Goal: Task Accomplishment & Management: Use online tool/utility

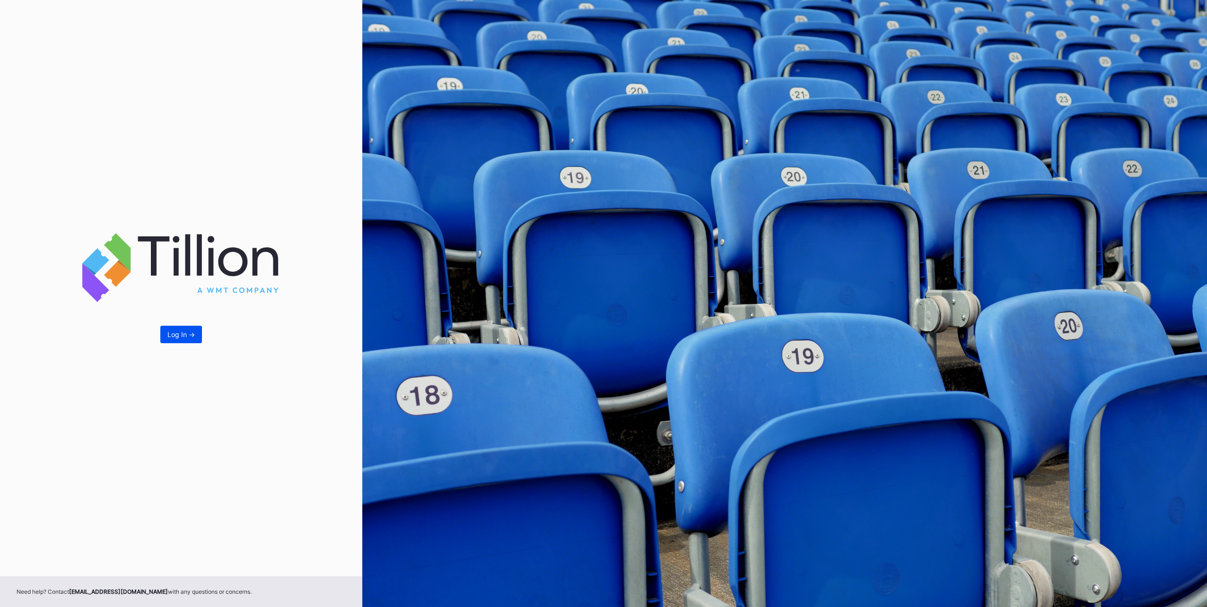
click at [168, 333] on div "Log In ->" at bounding box center [180, 335] width 27 height 8
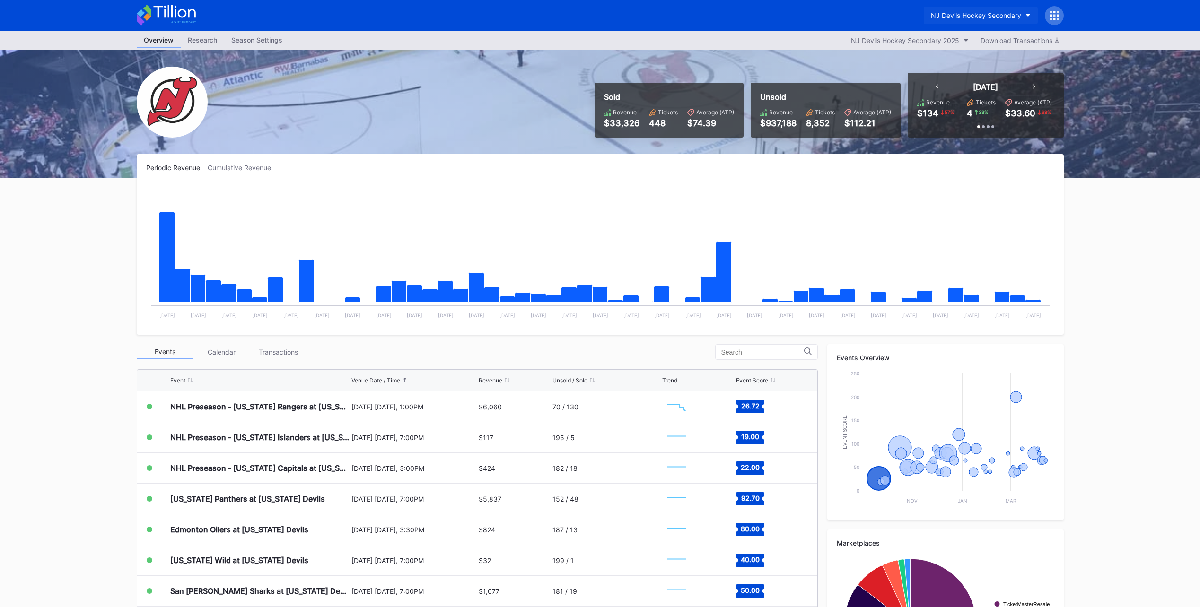
click at [992, 12] on div "NJ Devils Hockey Secondary" at bounding box center [976, 15] width 90 height 8
click at [971, 71] on div "[GEOGRAPHIC_DATA]" at bounding box center [979, 77] width 110 height 18
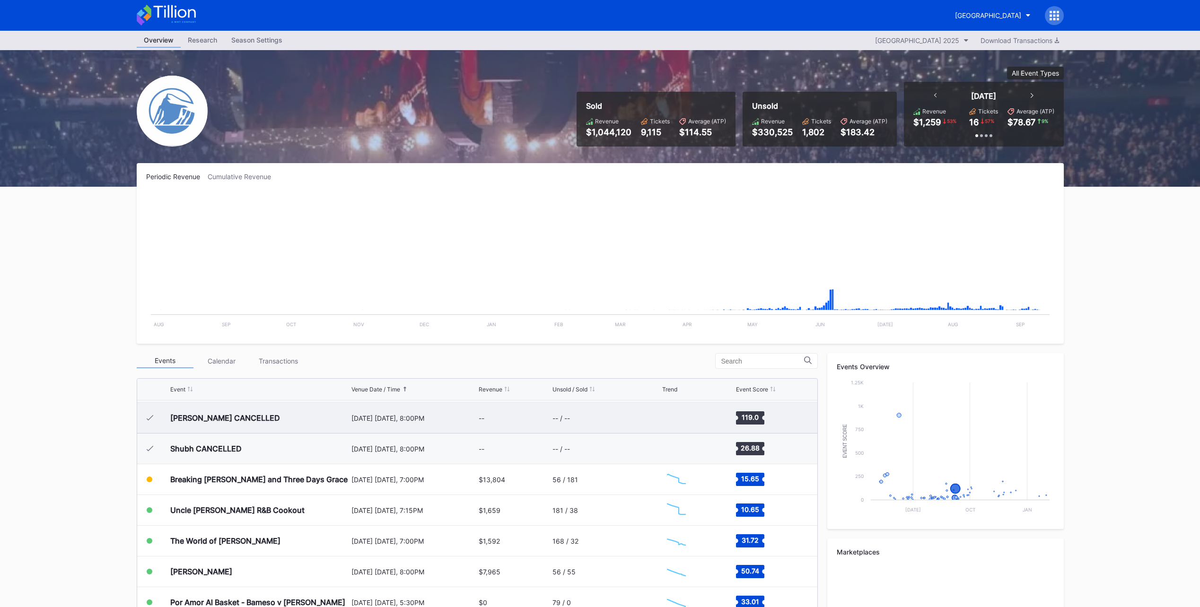
scroll to position [1183, 0]
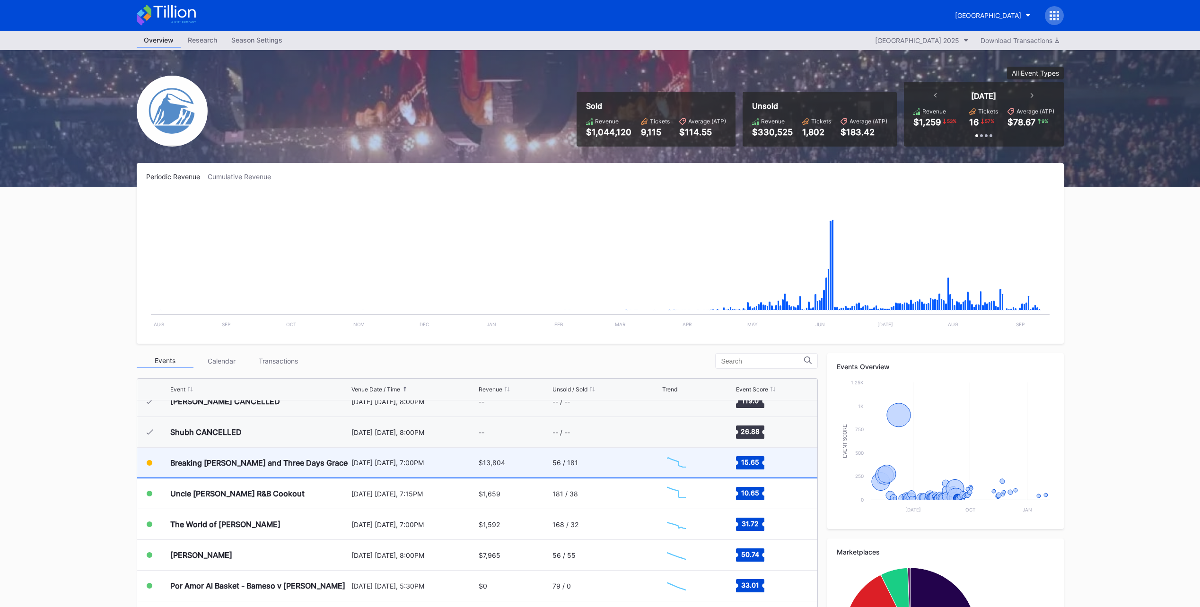
click at [578, 465] on div "56 / 181" at bounding box center [606, 463] width 107 height 30
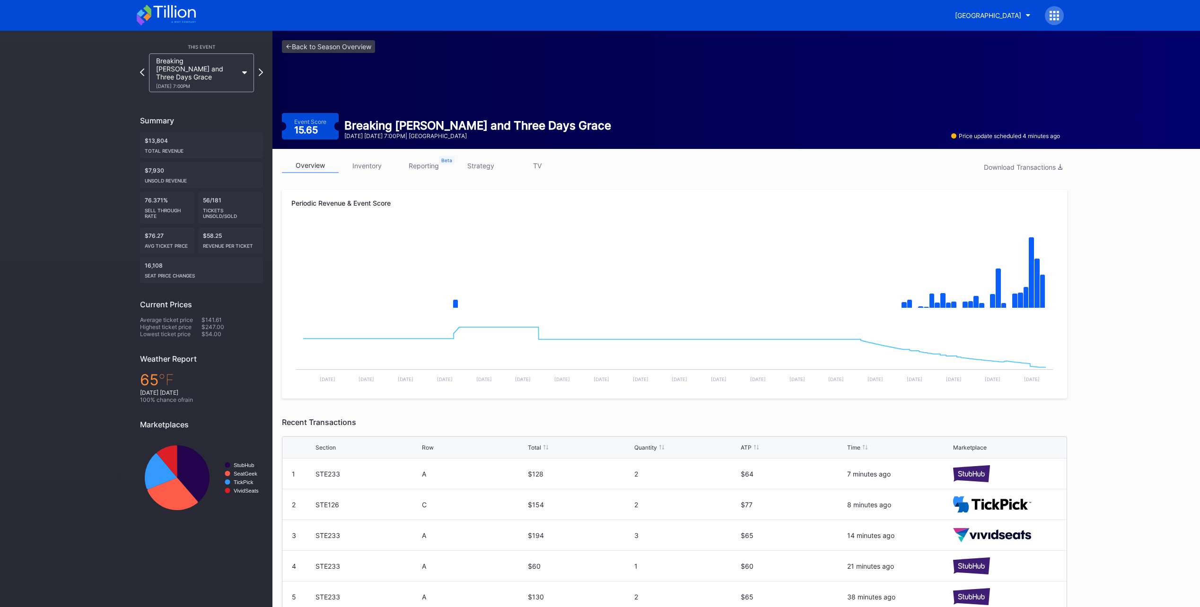
click at [482, 165] on link "strategy" at bounding box center [480, 165] width 57 height 15
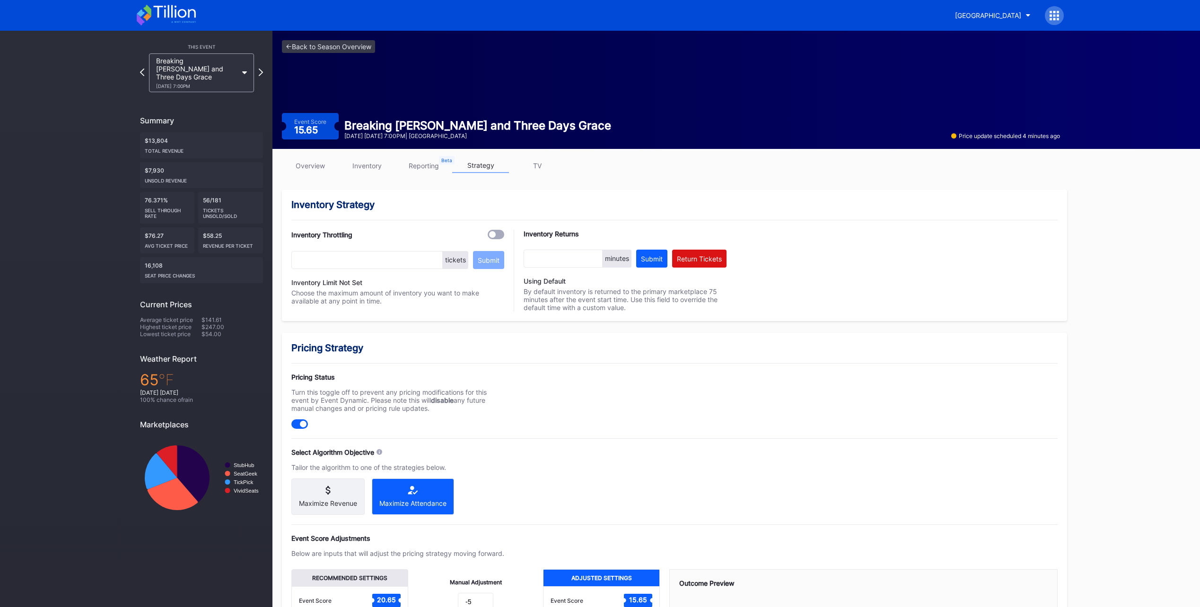
click at [317, 161] on link "overview" at bounding box center [310, 165] width 57 height 15
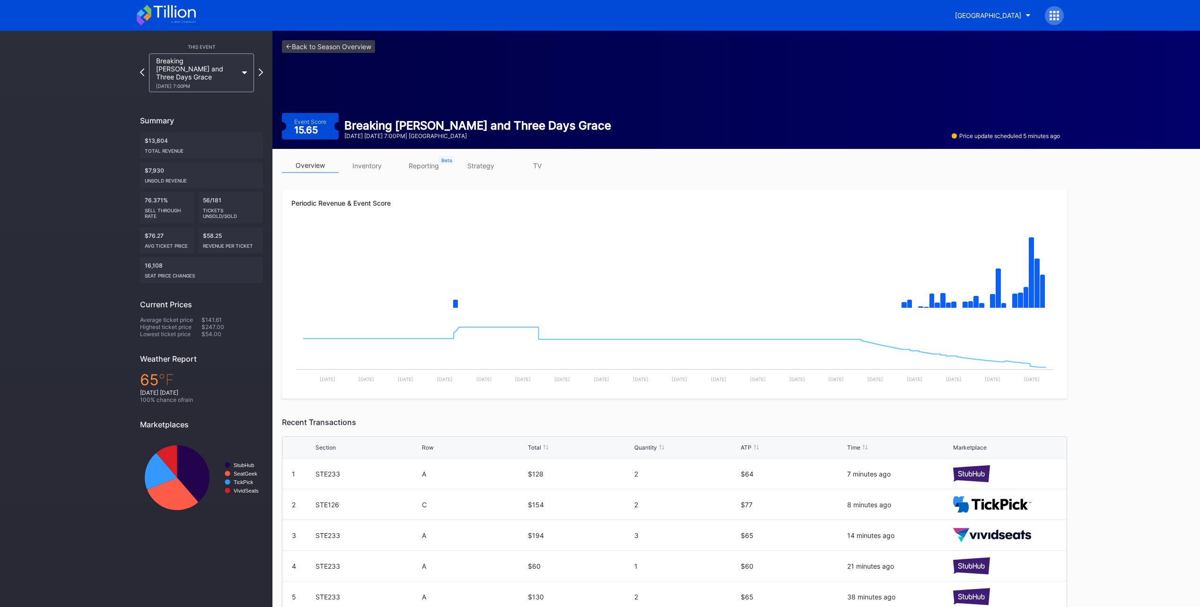
click at [475, 164] on link "strategy" at bounding box center [480, 165] width 57 height 15
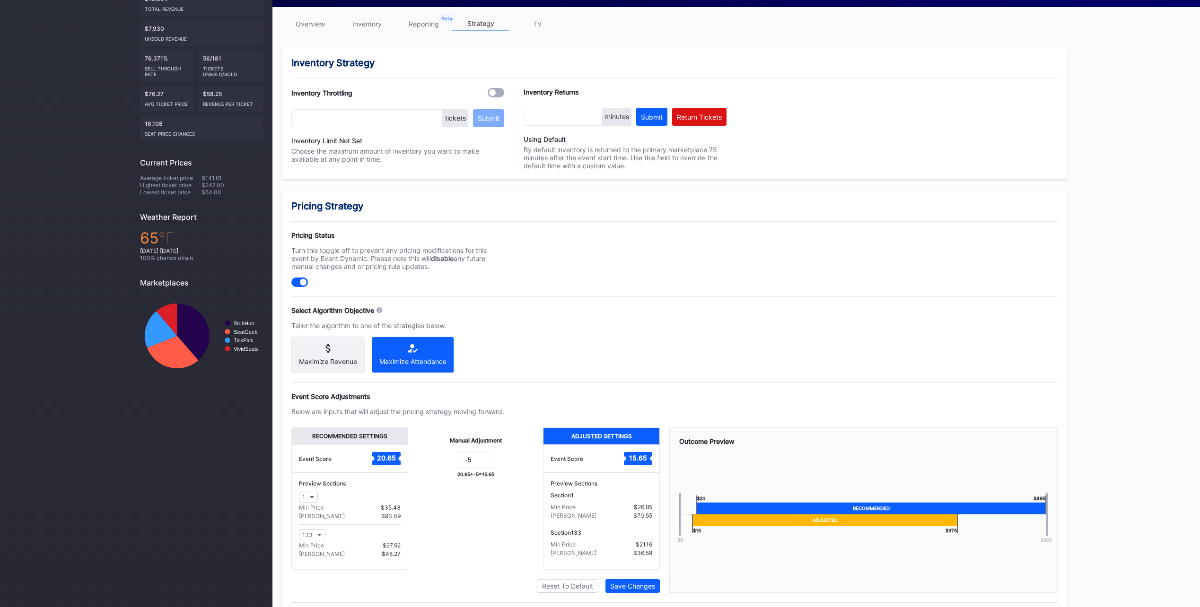
scroll to position [174, 0]
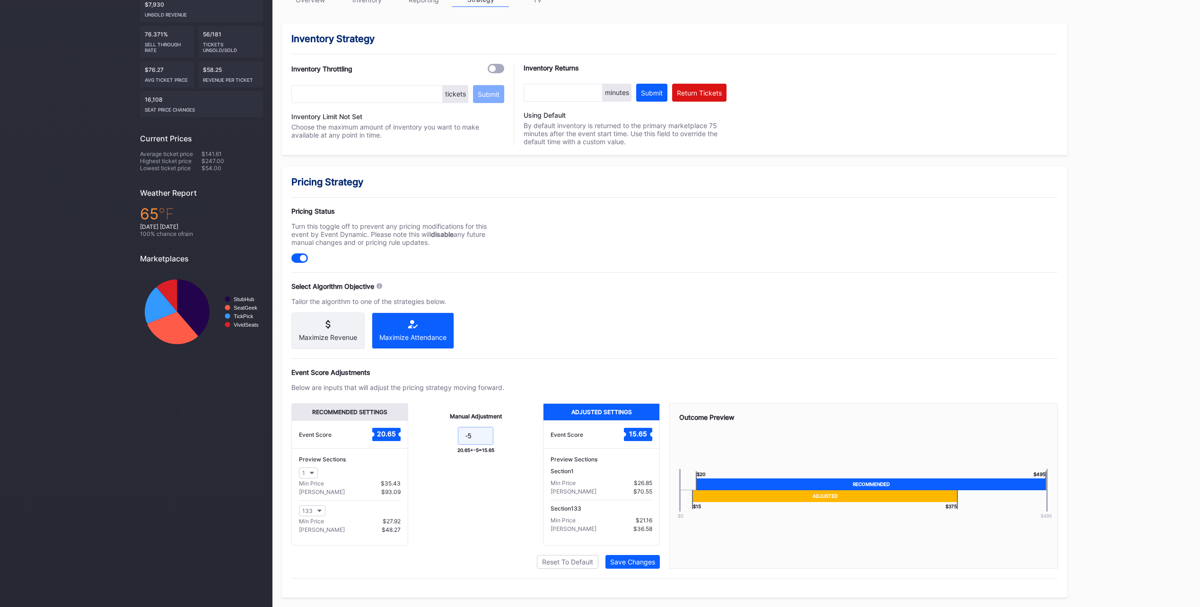
click at [481, 436] on input "-5" at bounding box center [475, 436] width 35 height 18
type input "-10"
click at [638, 565] on div "Save Changes" at bounding box center [632, 562] width 45 height 8
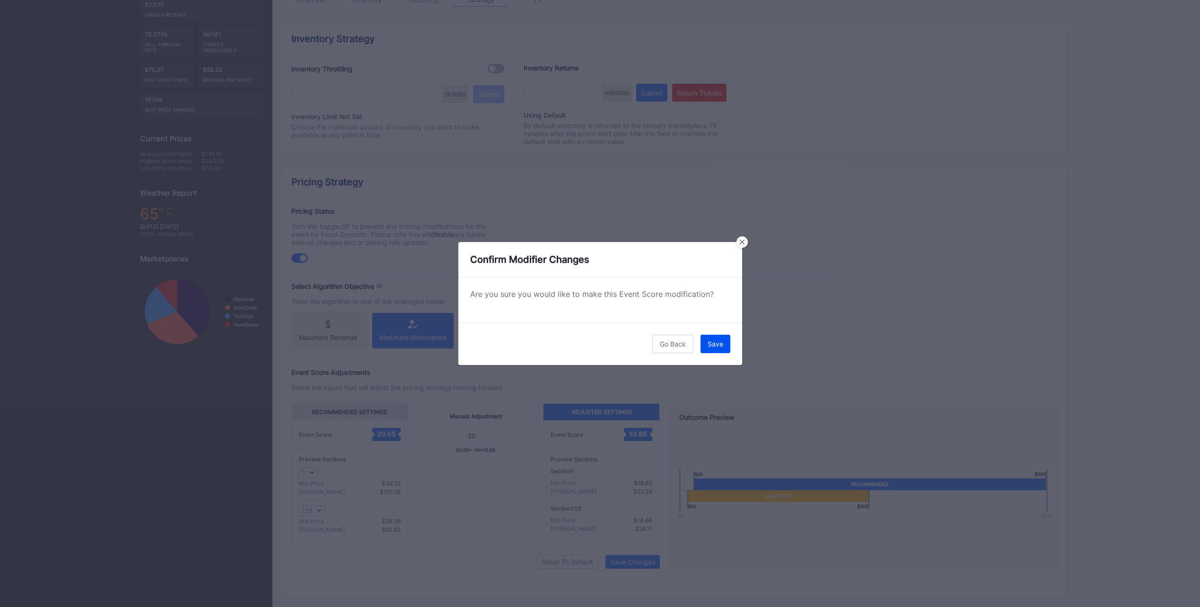
click at [717, 337] on button "Save" at bounding box center [716, 344] width 30 height 18
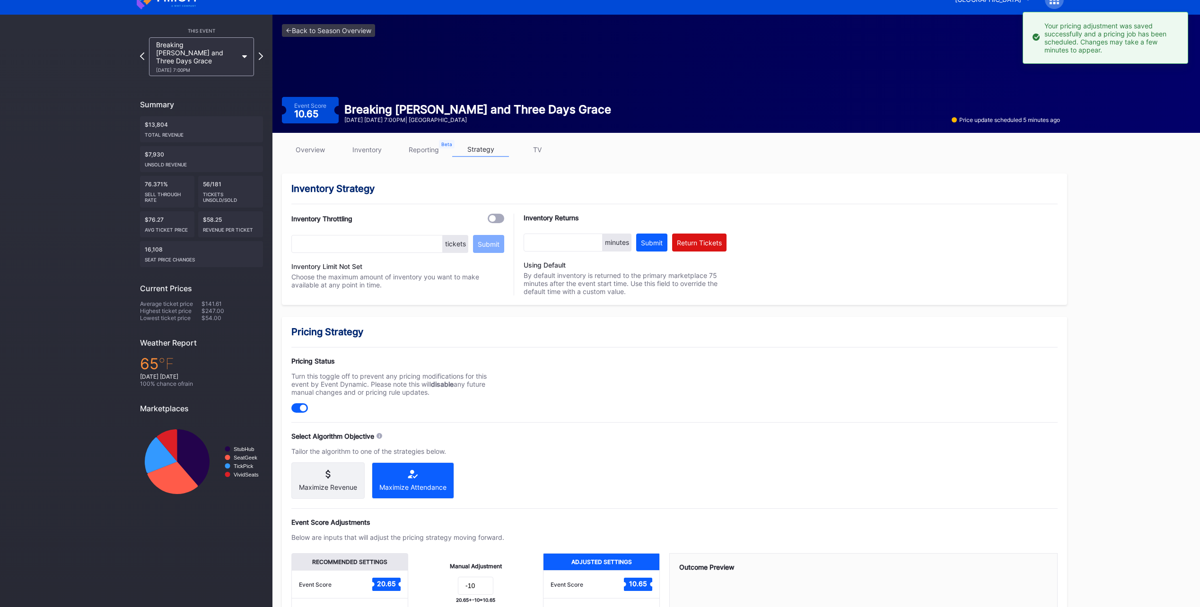
scroll to position [0, 0]
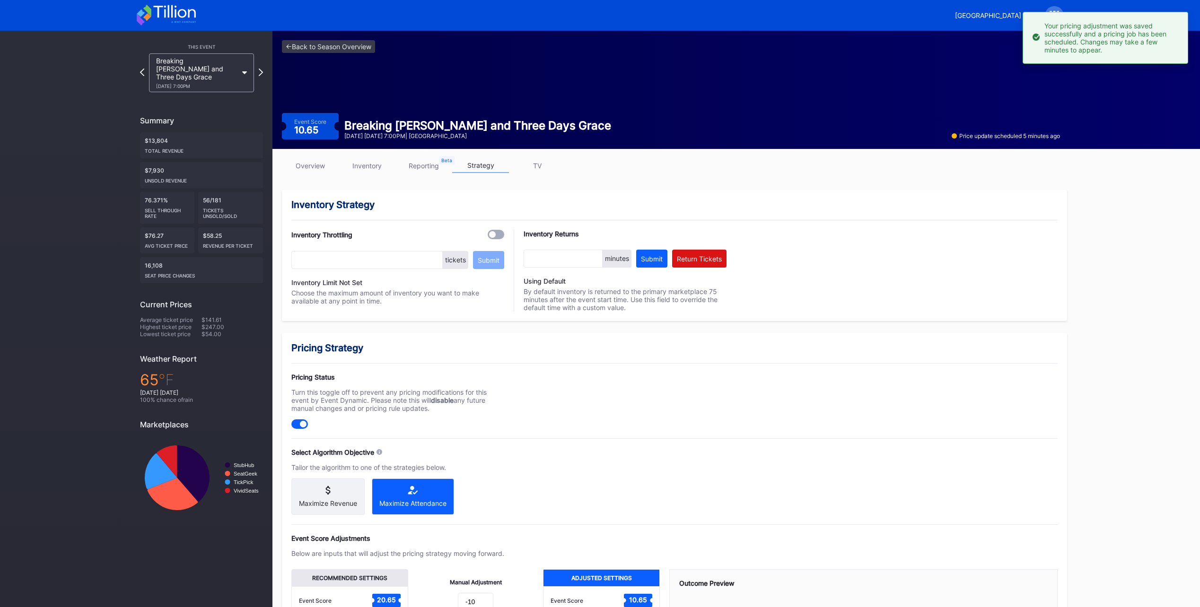
click at [175, 12] on icon at bounding box center [174, 11] width 42 height 13
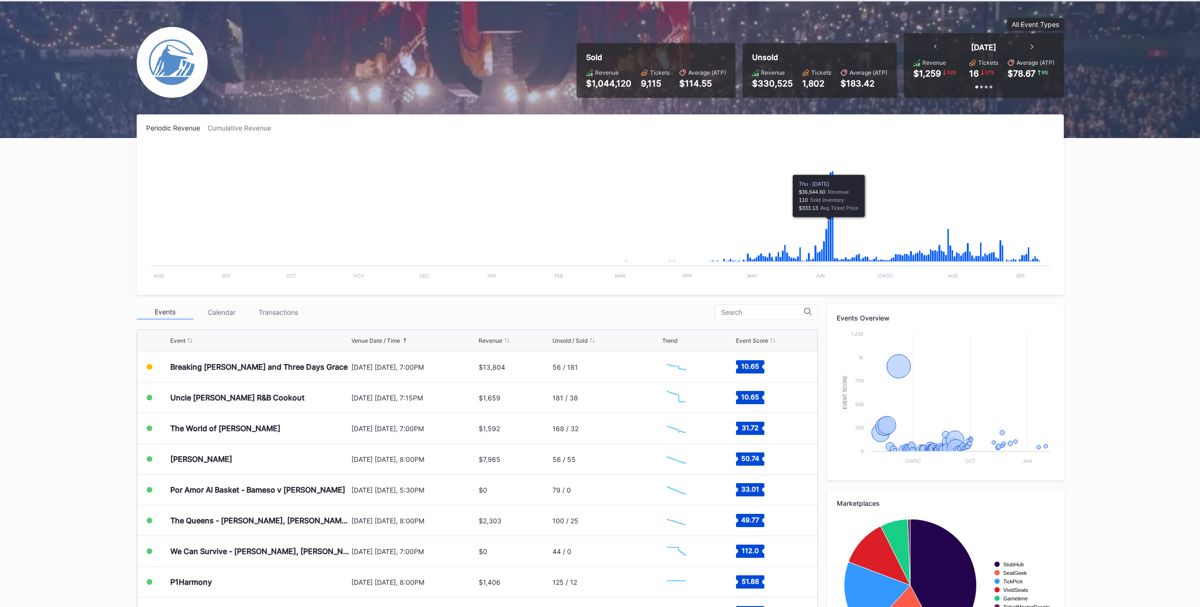
scroll to position [117, 0]
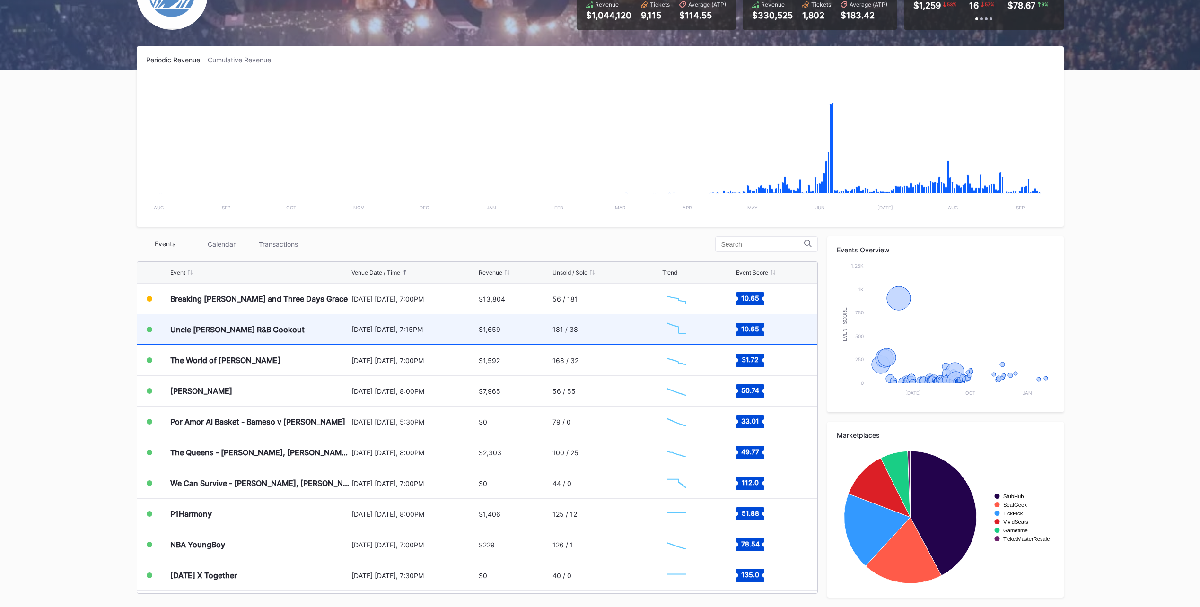
click at [605, 324] on div "181 / 38" at bounding box center [606, 330] width 107 height 30
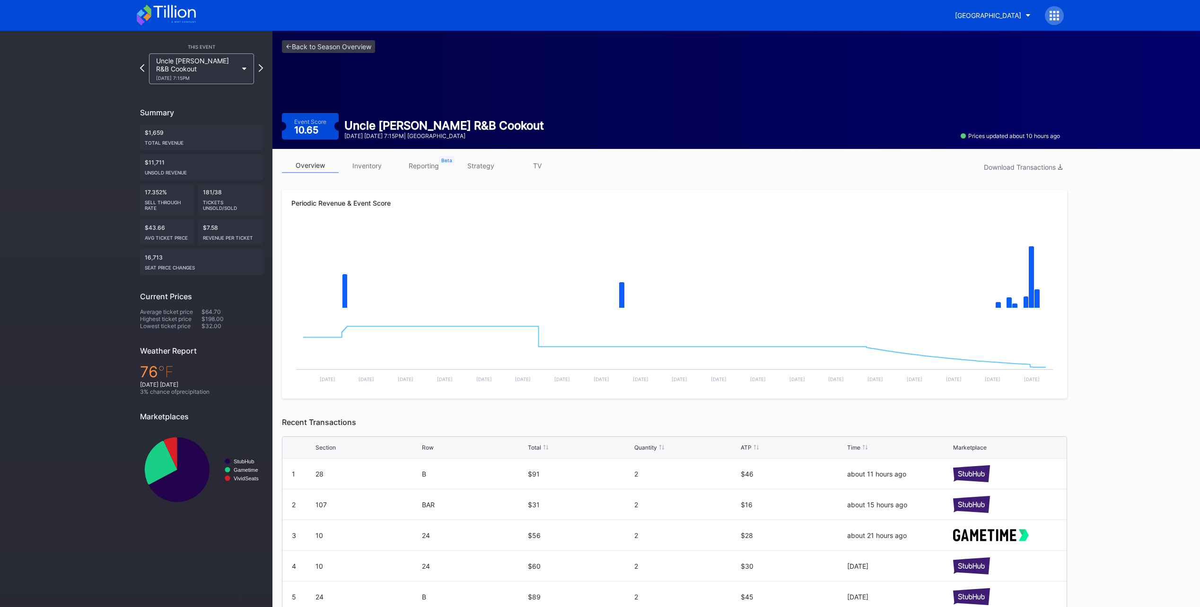
click at [479, 167] on link "strategy" at bounding box center [480, 165] width 57 height 15
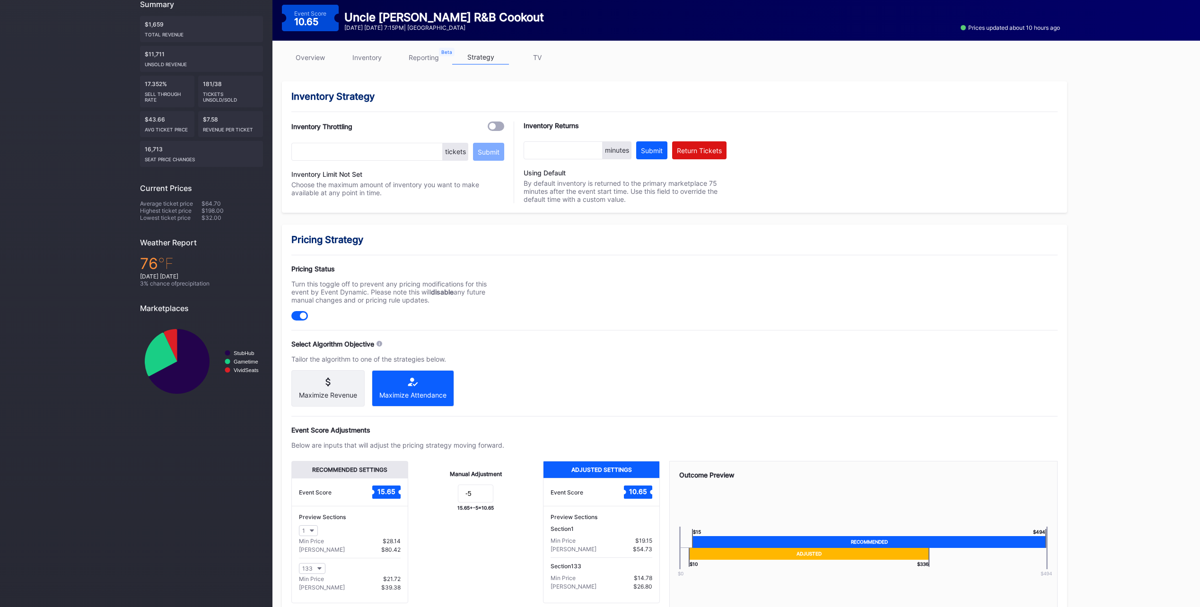
scroll to position [174, 0]
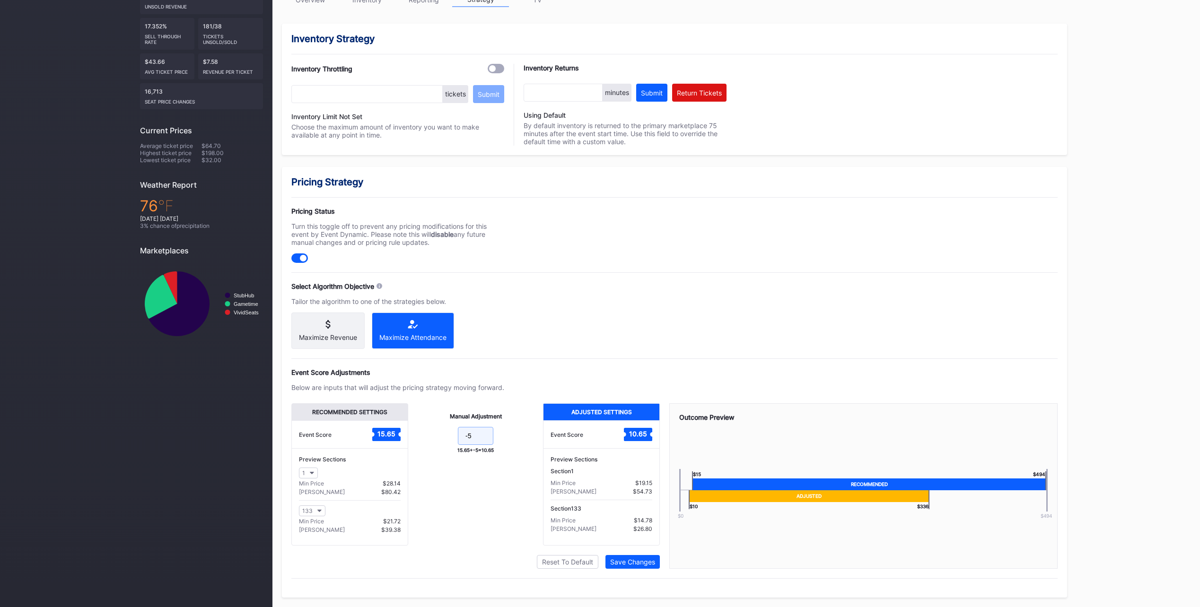
click at [480, 440] on input "-5" at bounding box center [475, 436] width 35 height 18
type input "-10"
click at [630, 559] on div "Save Changes" at bounding box center [632, 562] width 45 height 8
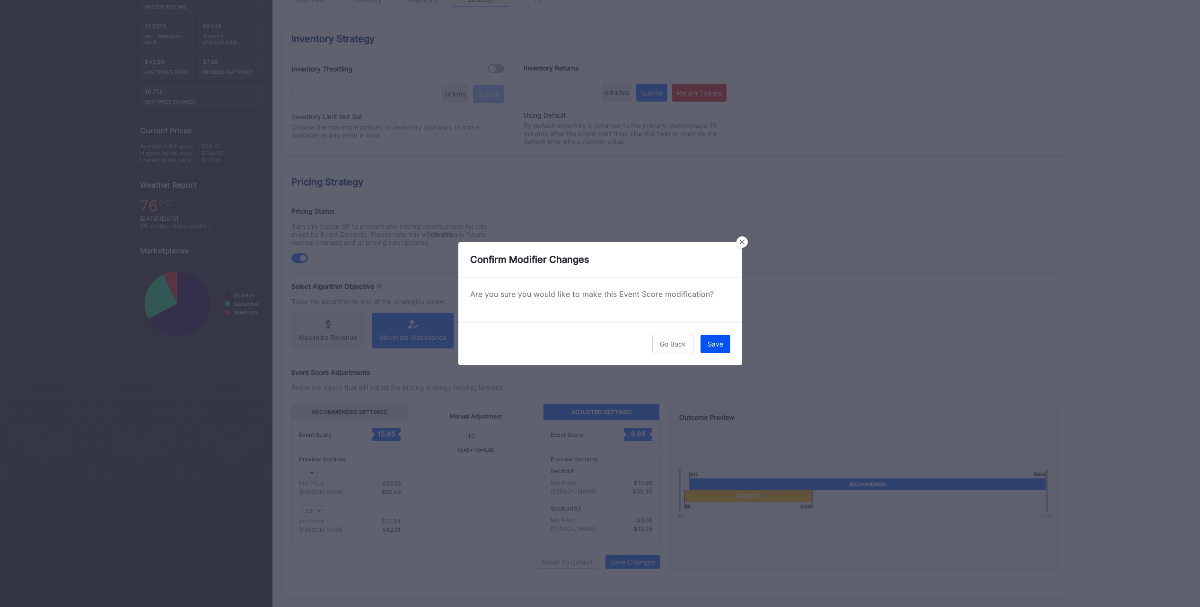
click at [717, 348] on div "Save" at bounding box center [716, 344] width 16 height 8
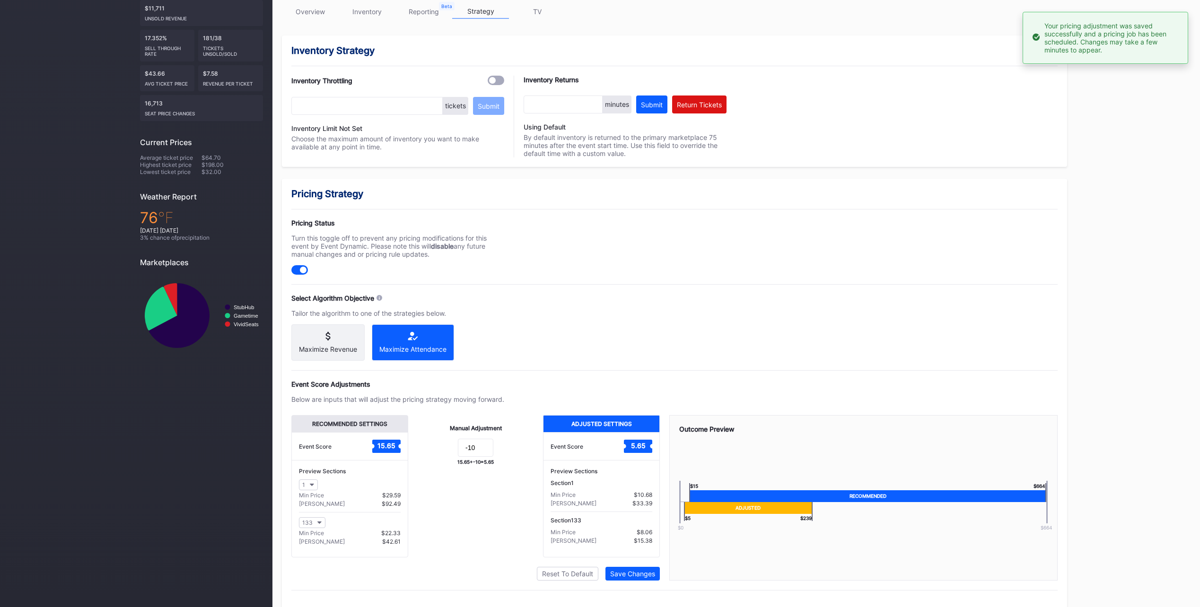
scroll to position [0, 0]
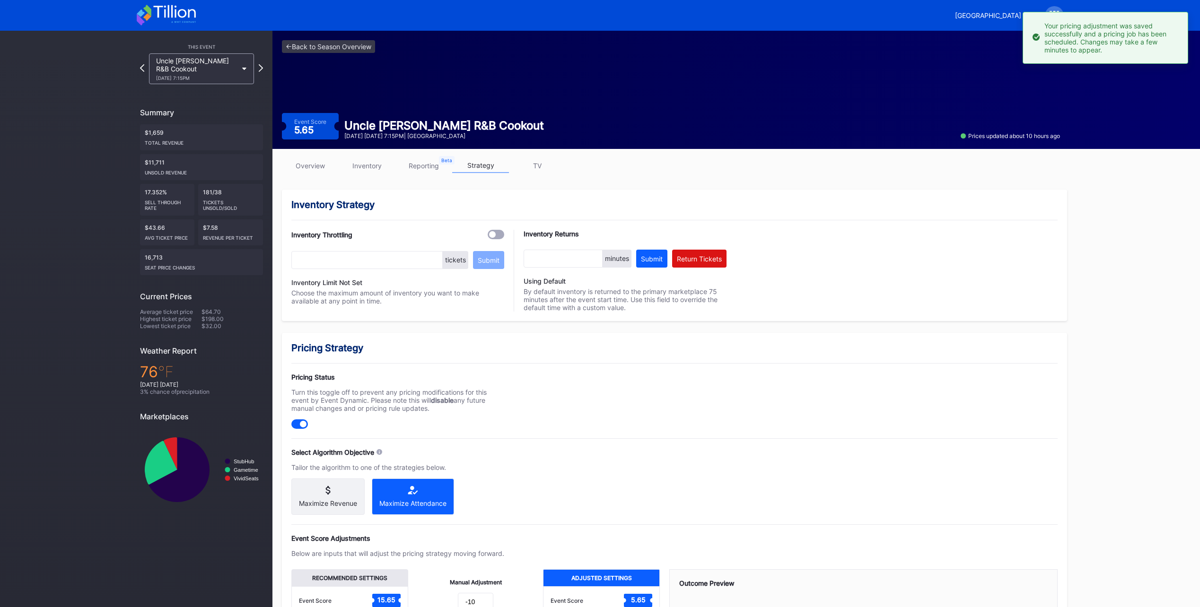
click at [176, 16] on icon at bounding box center [166, 15] width 59 height 21
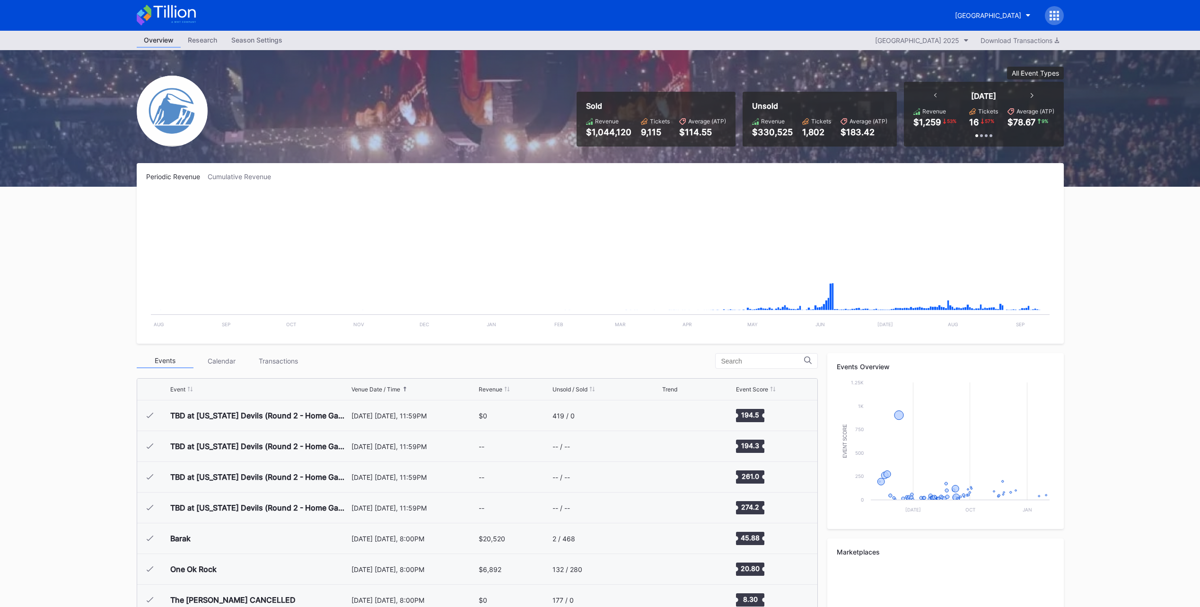
scroll to position [1230, 0]
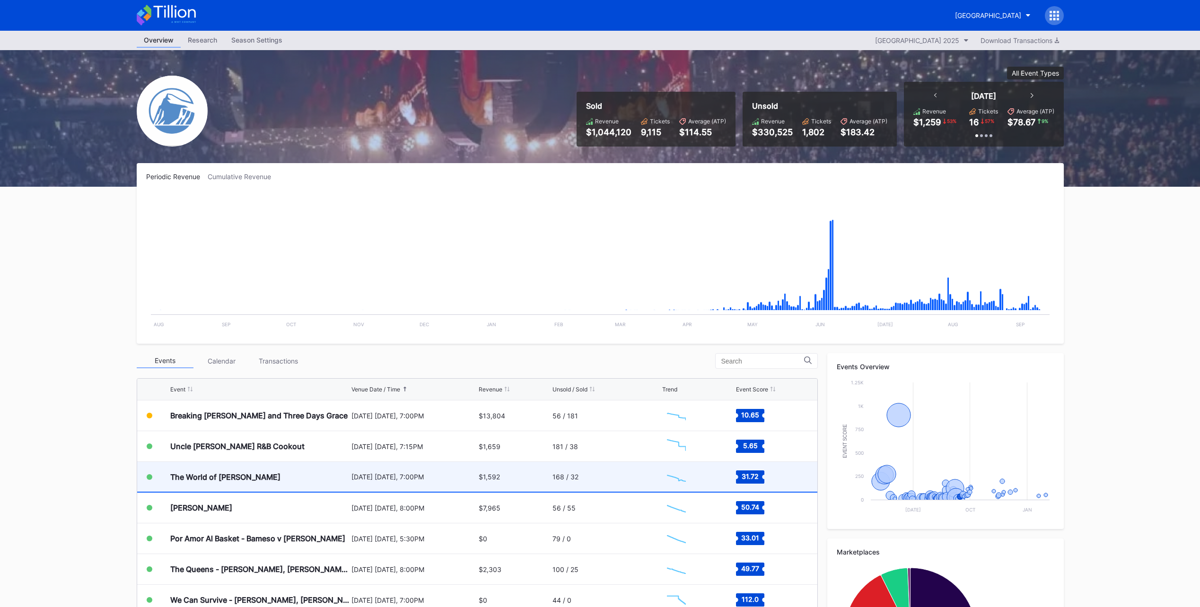
click at [607, 474] on div "168 / 32" at bounding box center [606, 477] width 107 height 30
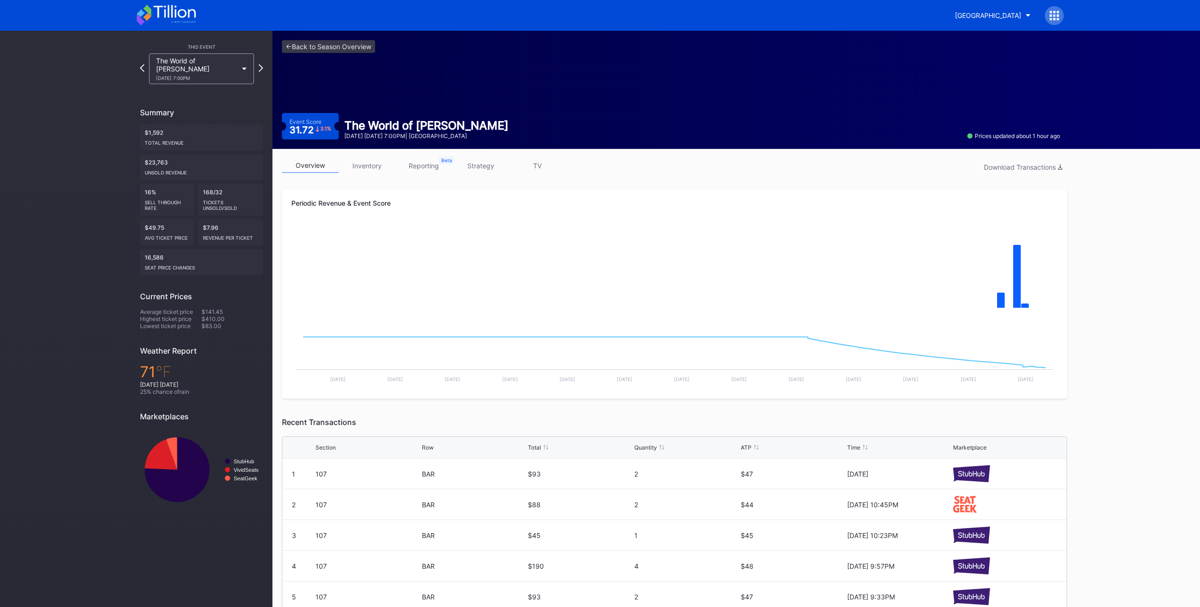
click at [476, 165] on link "strategy" at bounding box center [480, 165] width 57 height 15
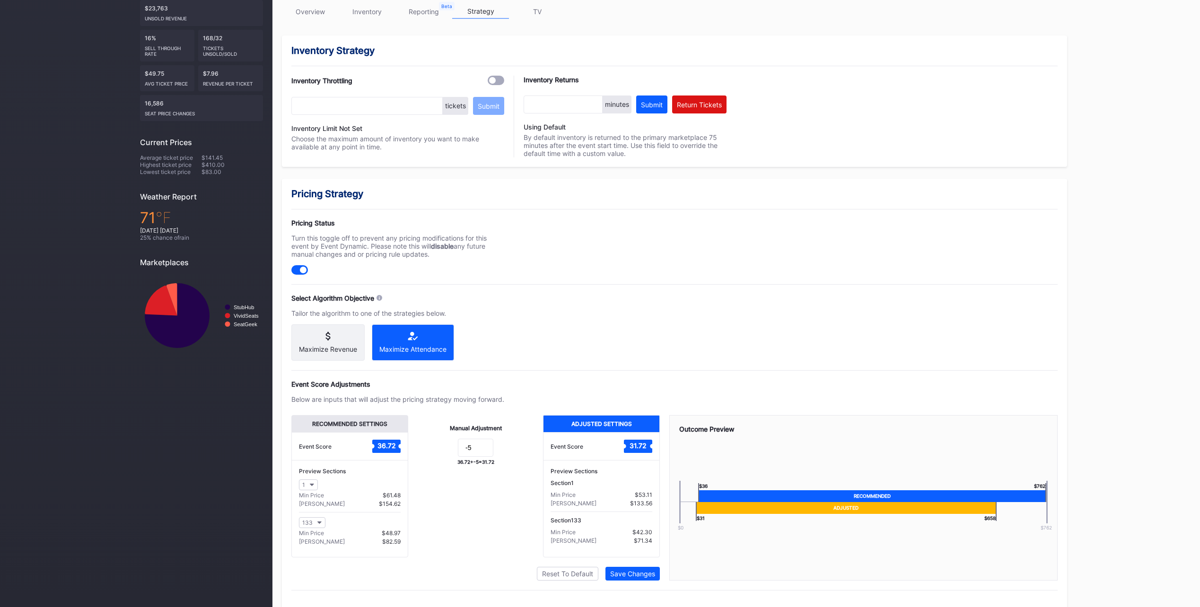
scroll to position [174, 0]
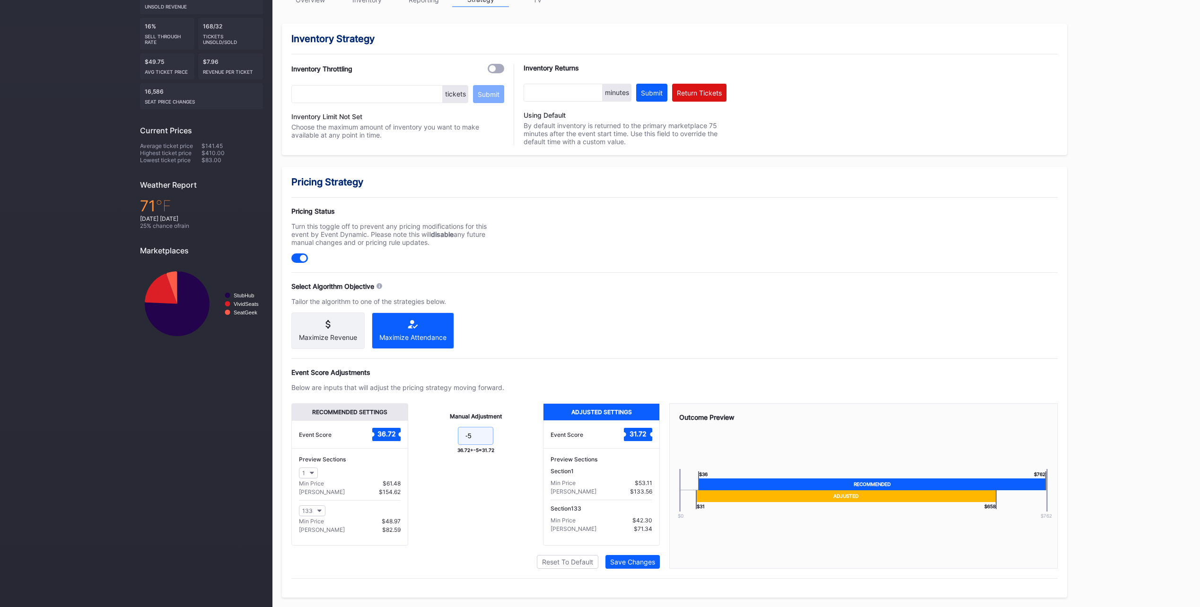
click at [483, 434] on input "-5" at bounding box center [475, 436] width 35 height 18
type input "-10"
click at [635, 558] on button "Save Changes" at bounding box center [633, 562] width 54 height 14
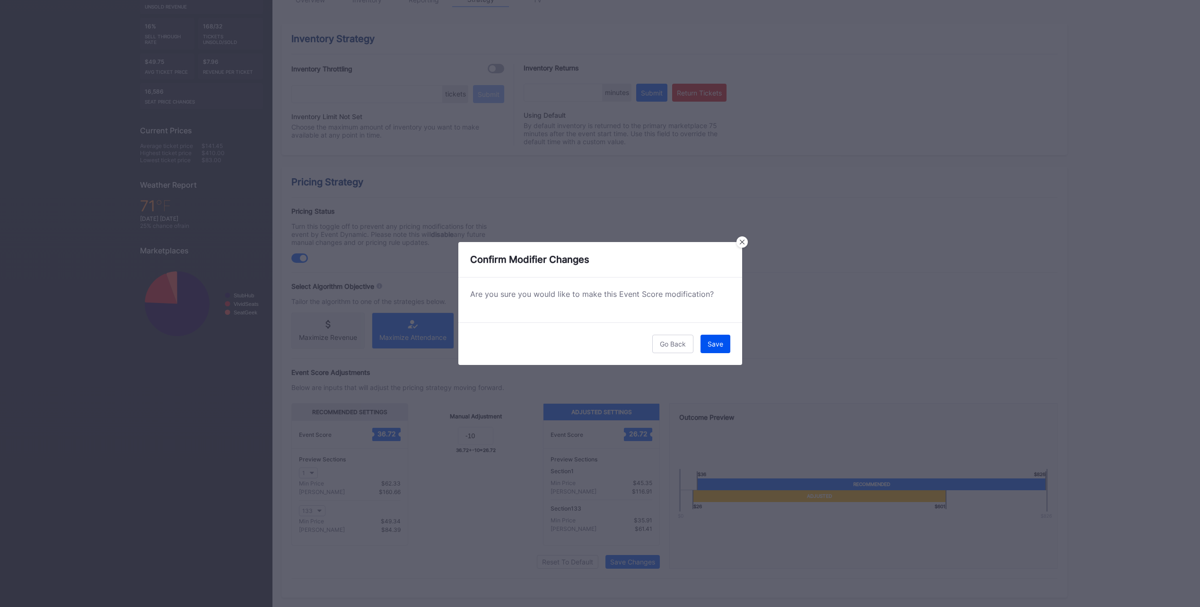
click at [715, 337] on button "Save" at bounding box center [716, 344] width 30 height 18
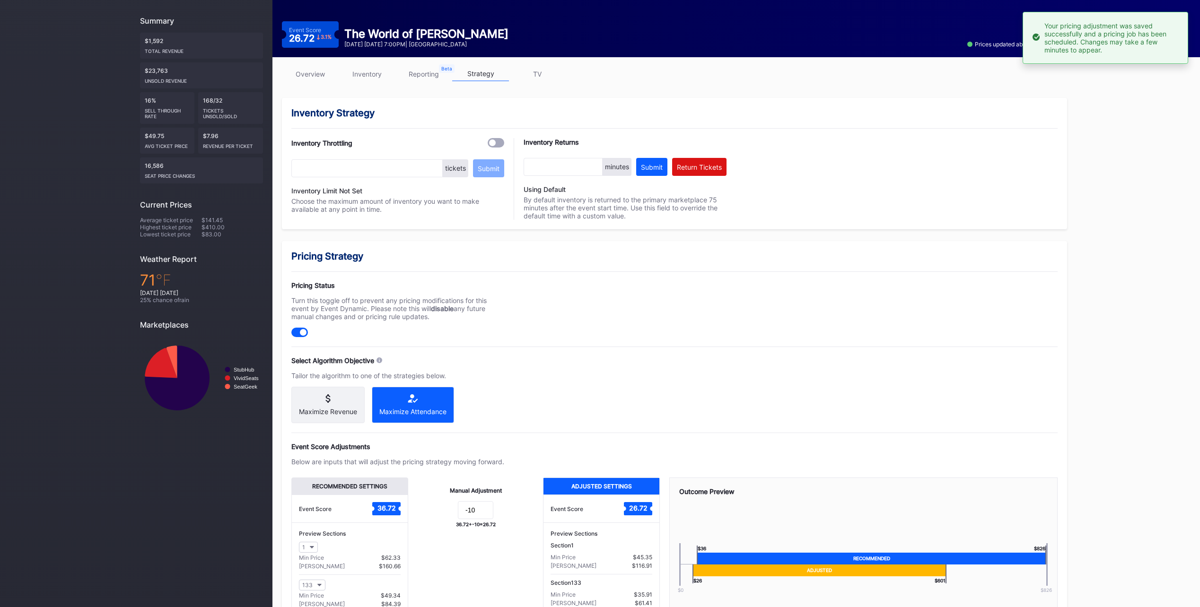
scroll to position [0, 0]
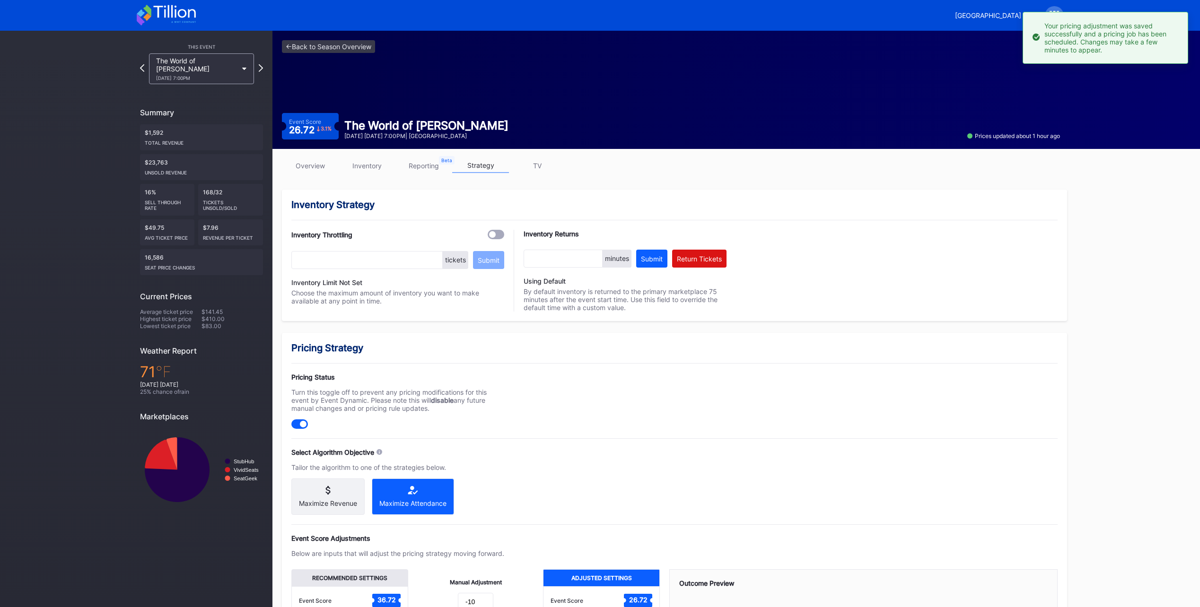
click at [175, 13] on icon at bounding box center [174, 11] width 42 height 13
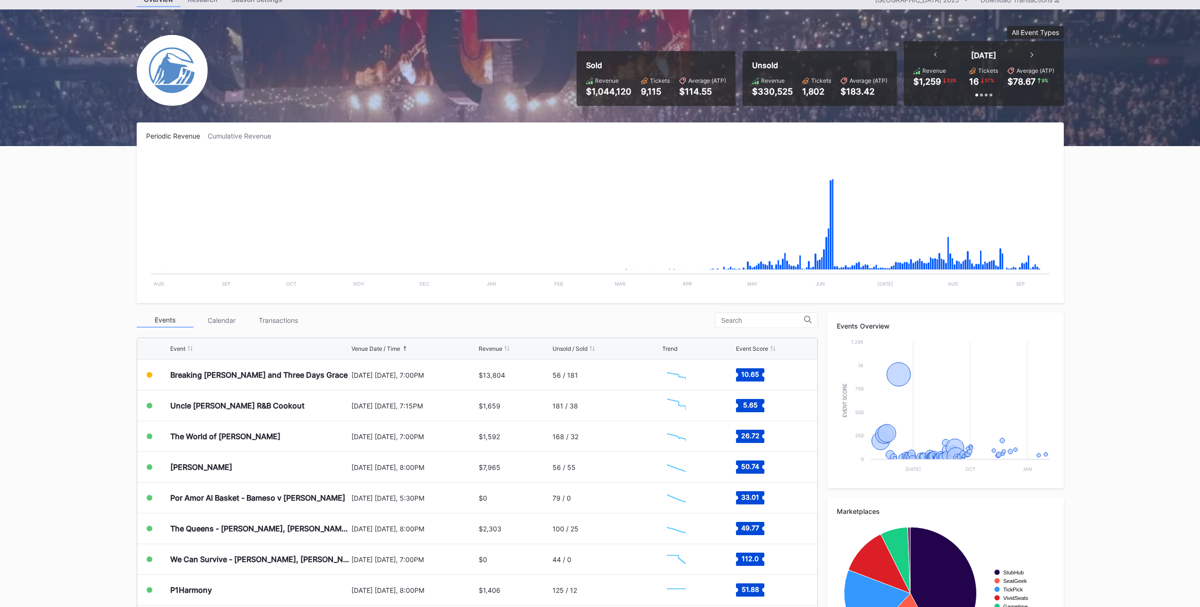
scroll to position [95, 0]
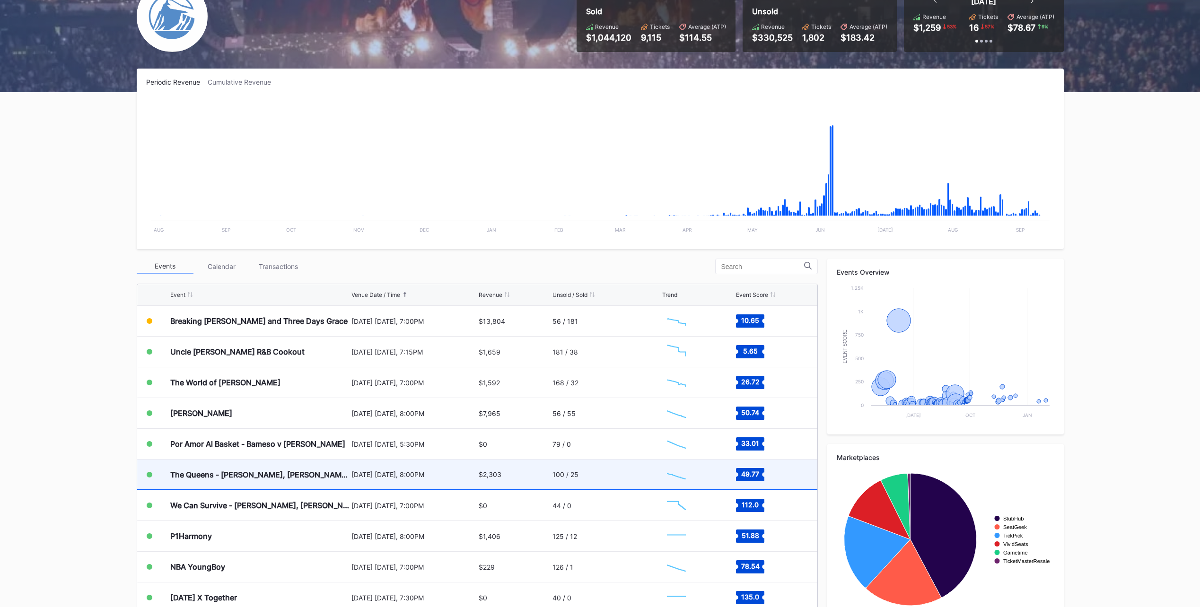
click at [607, 472] on div "100 / 25" at bounding box center [606, 475] width 107 height 30
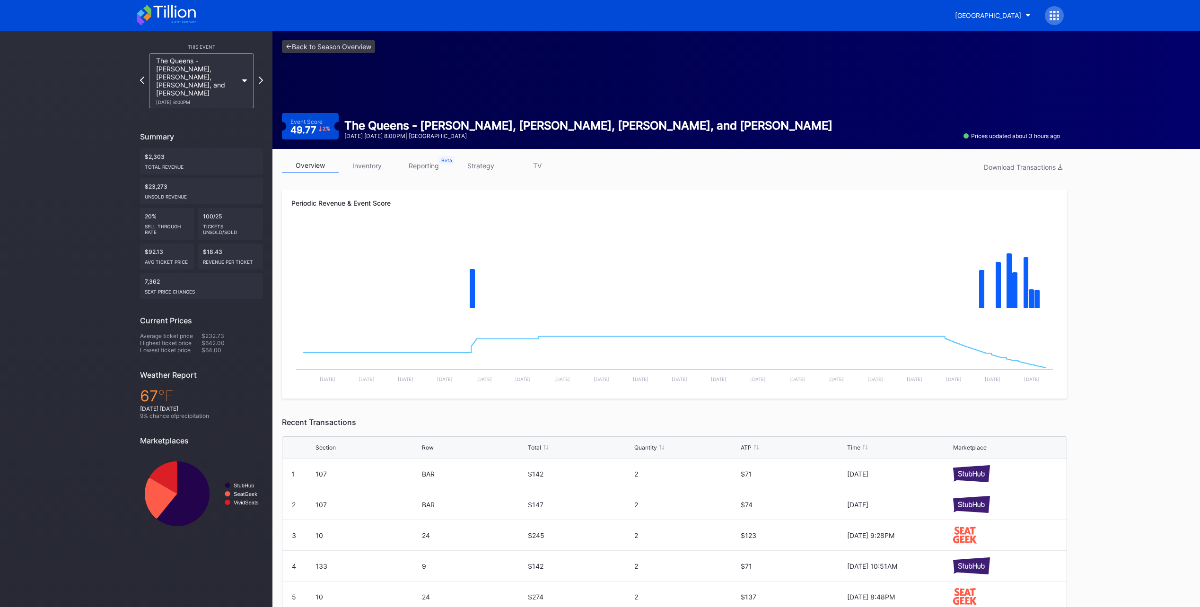
click at [480, 163] on link "strategy" at bounding box center [480, 165] width 57 height 15
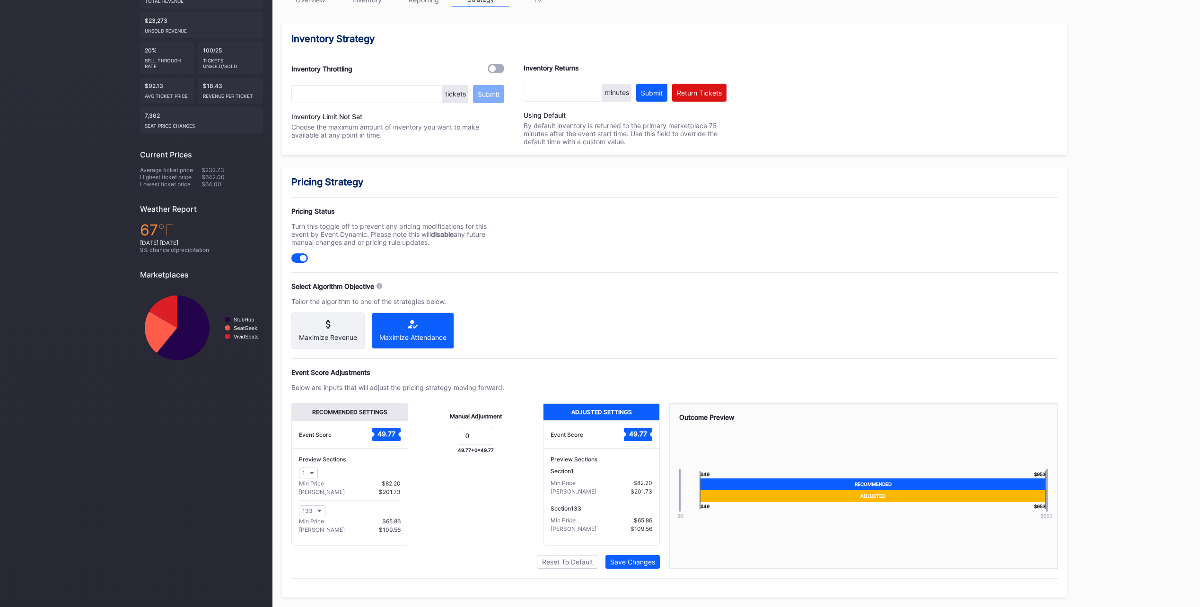
scroll to position [174, 0]
click at [479, 436] on input "0" at bounding box center [475, 436] width 35 height 18
type input "-5"
click at [632, 565] on div "Save Changes" at bounding box center [632, 562] width 45 height 8
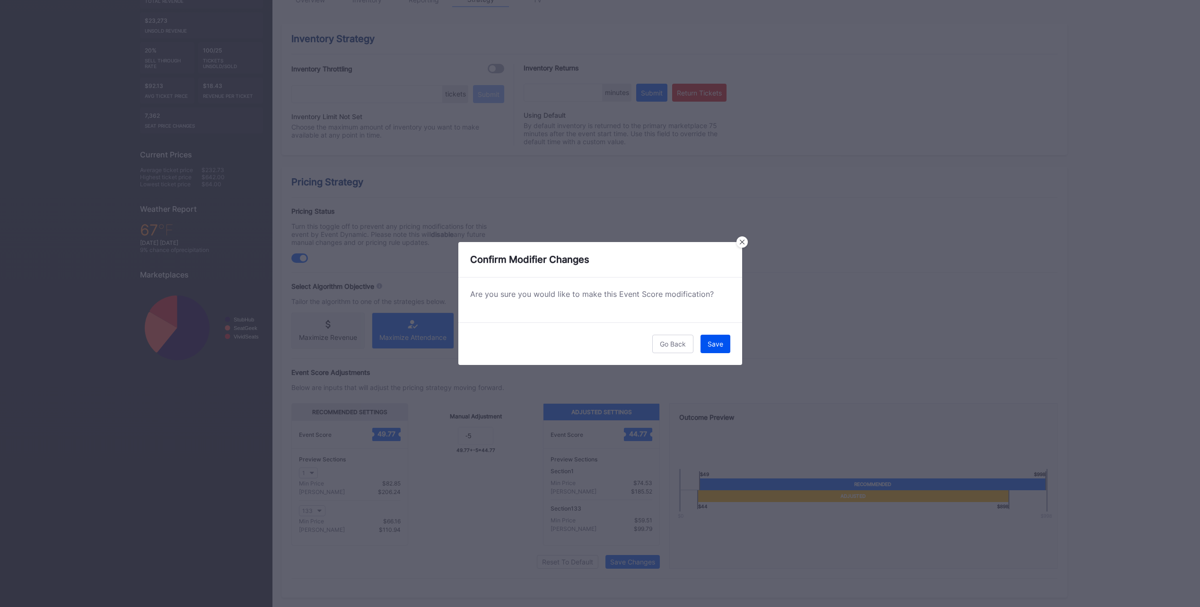
click at [718, 346] on div "Save" at bounding box center [716, 344] width 16 height 8
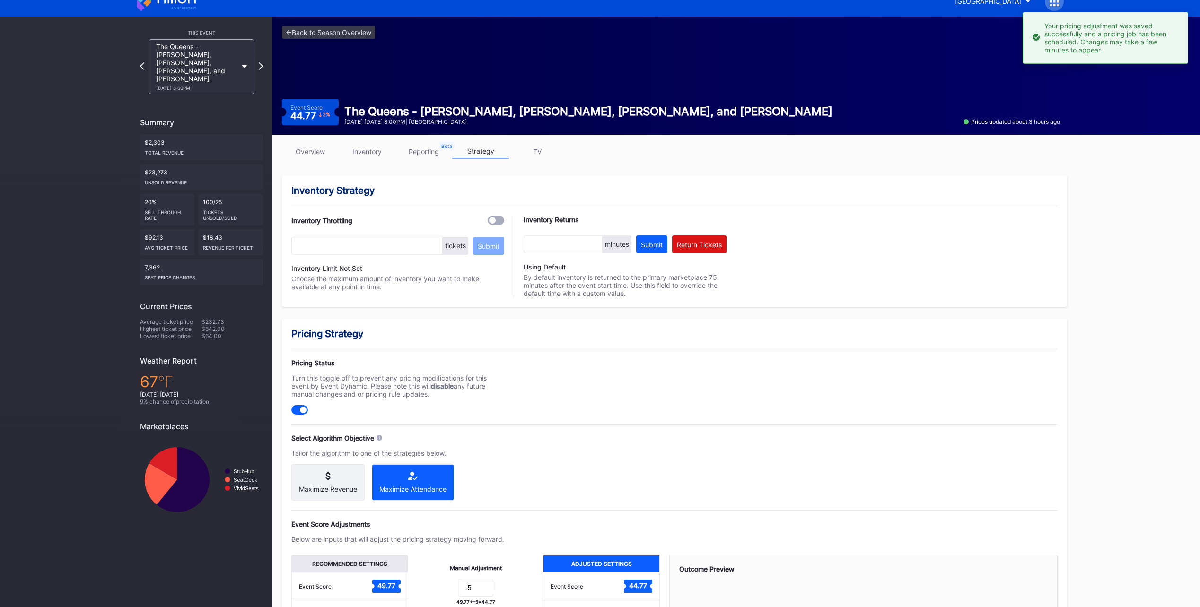
scroll to position [0, 0]
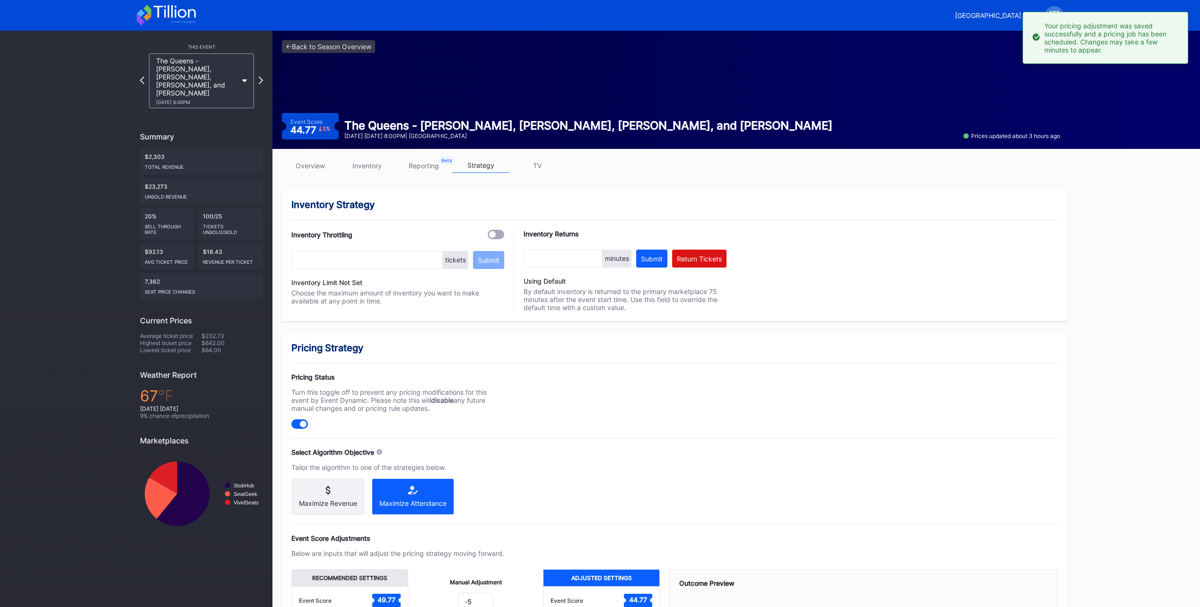
click at [179, 9] on icon at bounding box center [166, 15] width 59 height 21
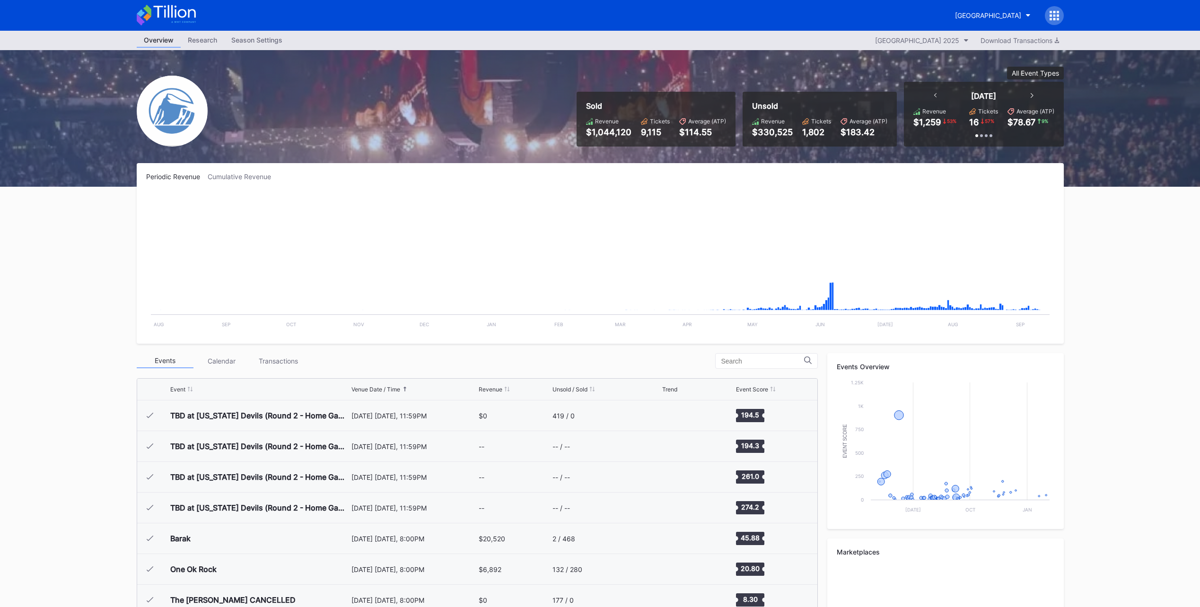
scroll to position [1230, 0]
